Goal: Information Seeking & Learning: Learn about a topic

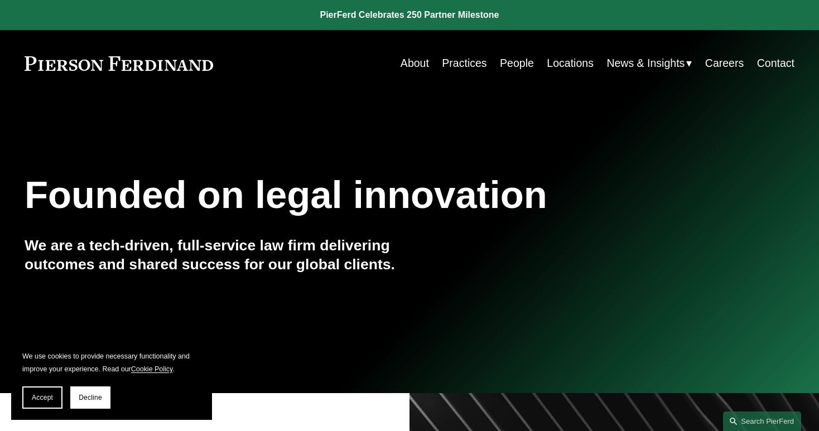
click at [562, 68] on link "Locations" at bounding box center [570, 63] width 47 height 22
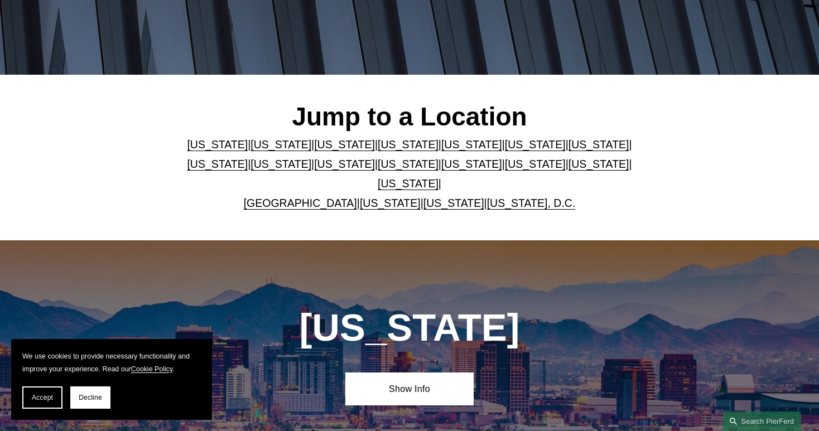
scroll to position [246, 0]
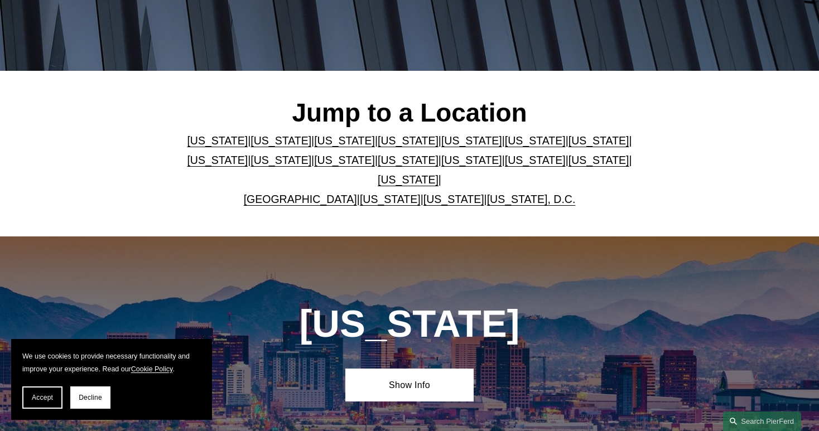
click at [439, 162] on link "New York" at bounding box center [408, 160] width 61 height 12
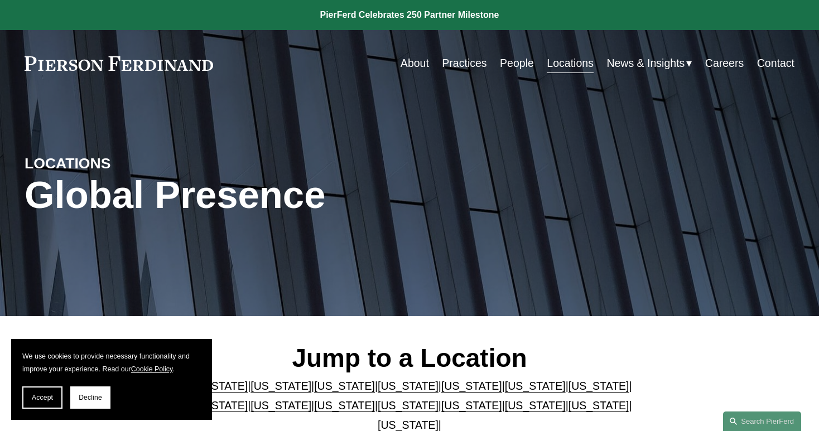
click at [460, 63] on link "Practices" at bounding box center [464, 63] width 45 height 22
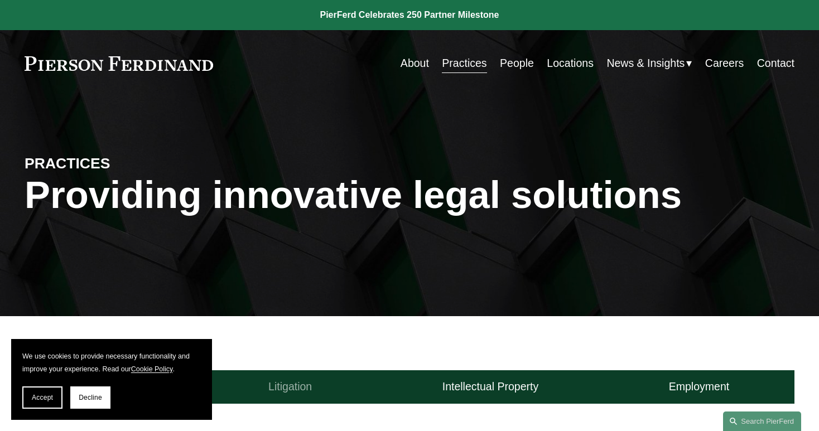
click at [281, 390] on h4 "Litigation" at bounding box center [290, 387] width 44 height 14
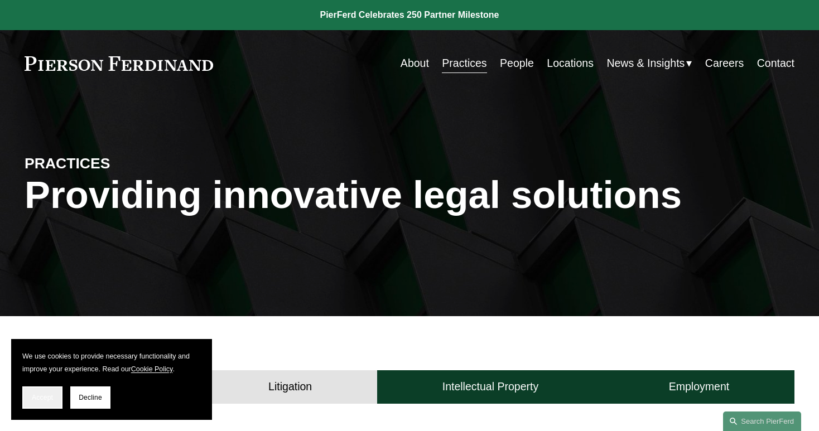
click at [37, 403] on button "Accept" at bounding box center [42, 398] width 40 height 22
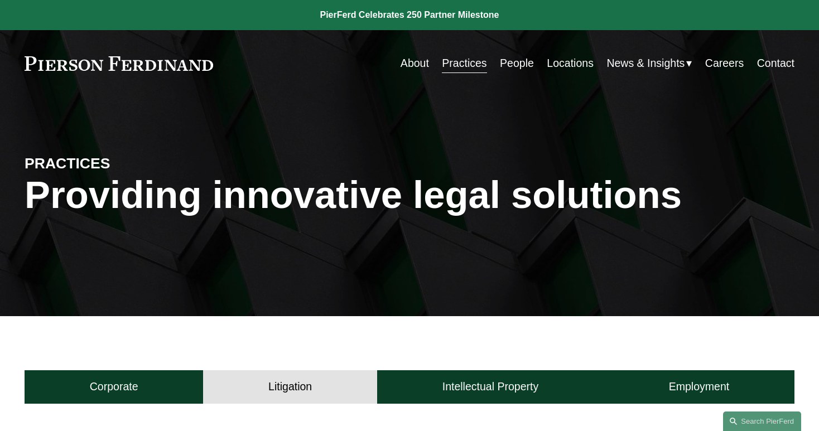
click at [291, 390] on h4 "Litigation" at bounding box center [290, 387] width 44 height 14
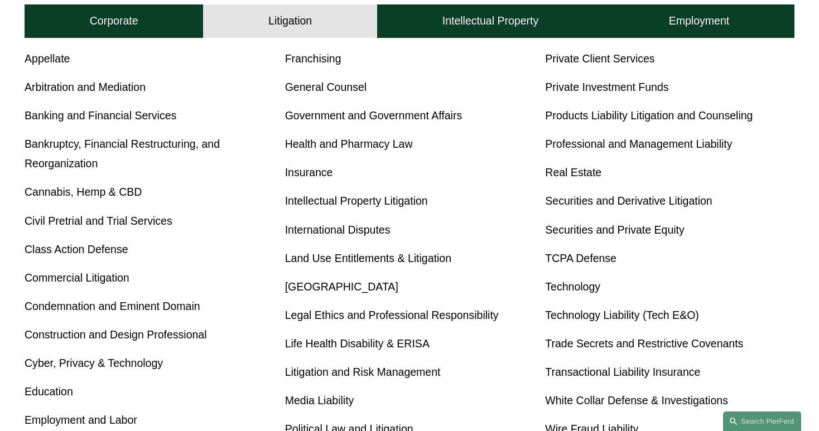
scroll to position [469, 0]
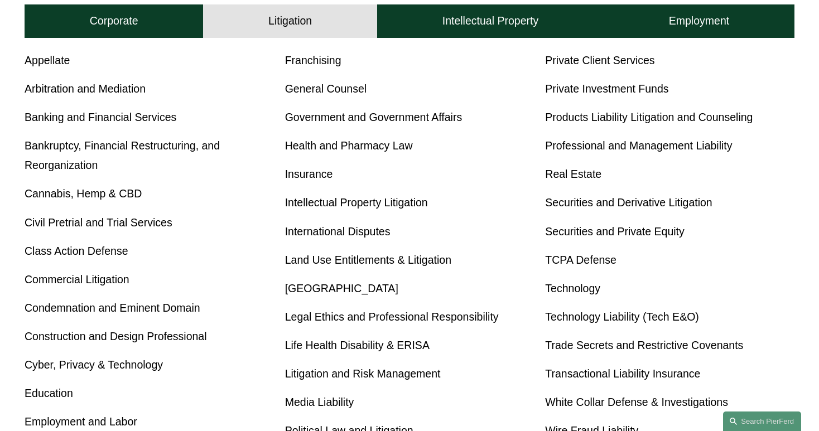
click at [620, 234] on link "Securities and Private Equity" at bounding box center [615, 231] width 140 height 12
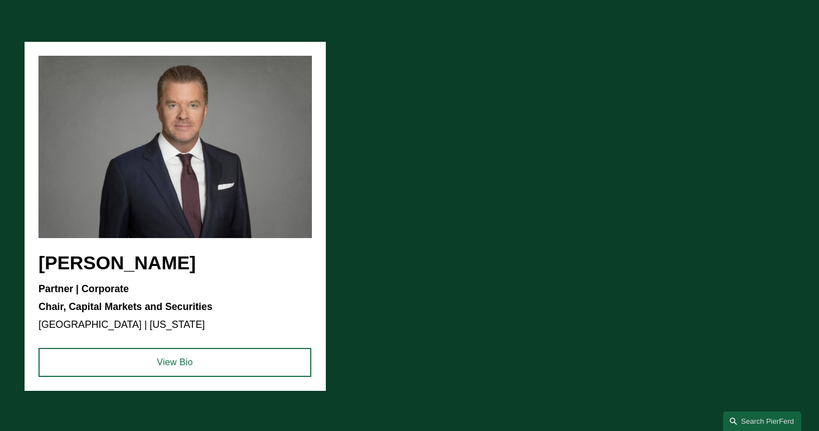
scroll to position [1027, 0]
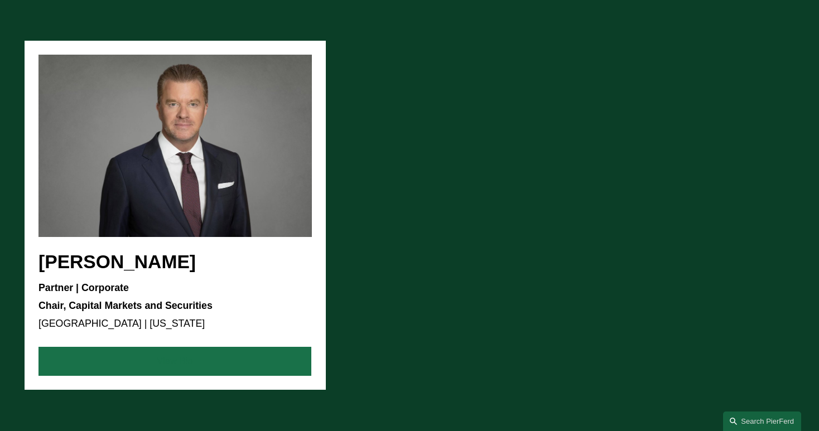
click at [179, 363] on link "View Bio" at bounding box center [175, 361] width 273 height 29
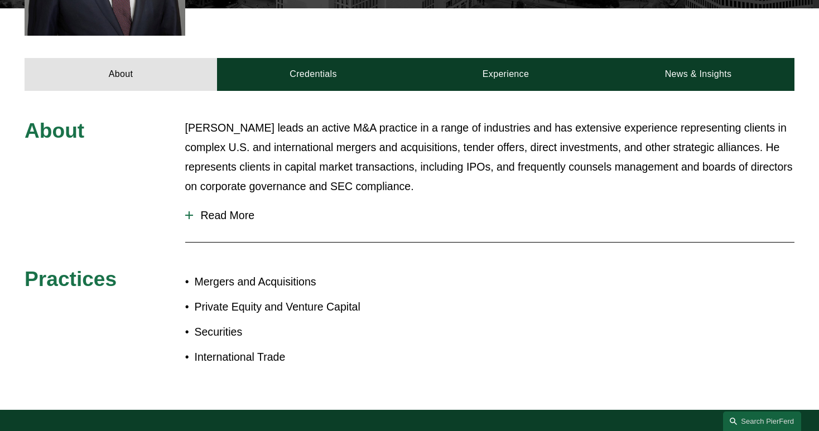
scroll to position [469, 0]
